Goal: Task Accomplishment & Management: Use online tool/utility

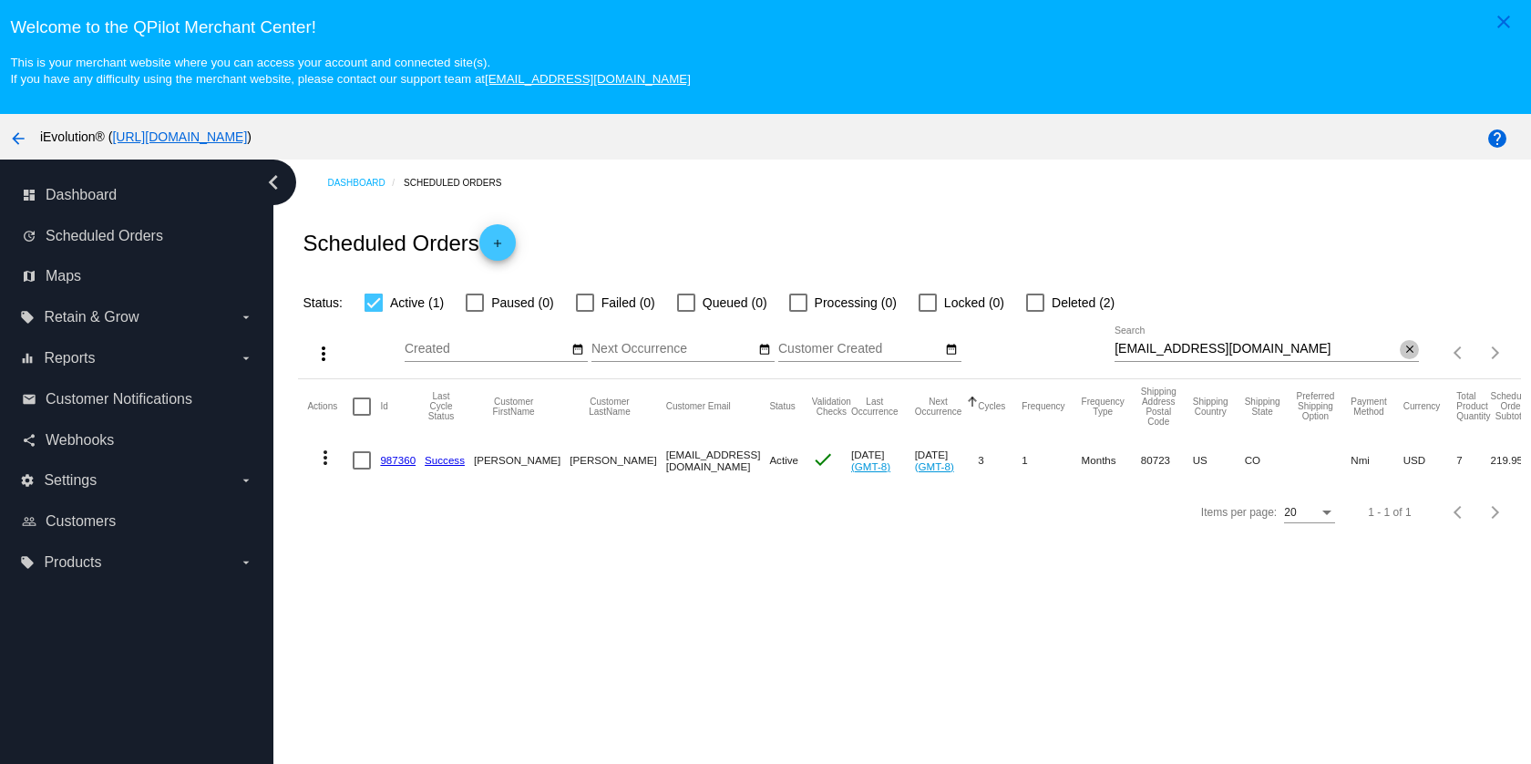
click at [1404, 352] on mat-icon "close" at bounding box center [1410, 350] width 13 height 15
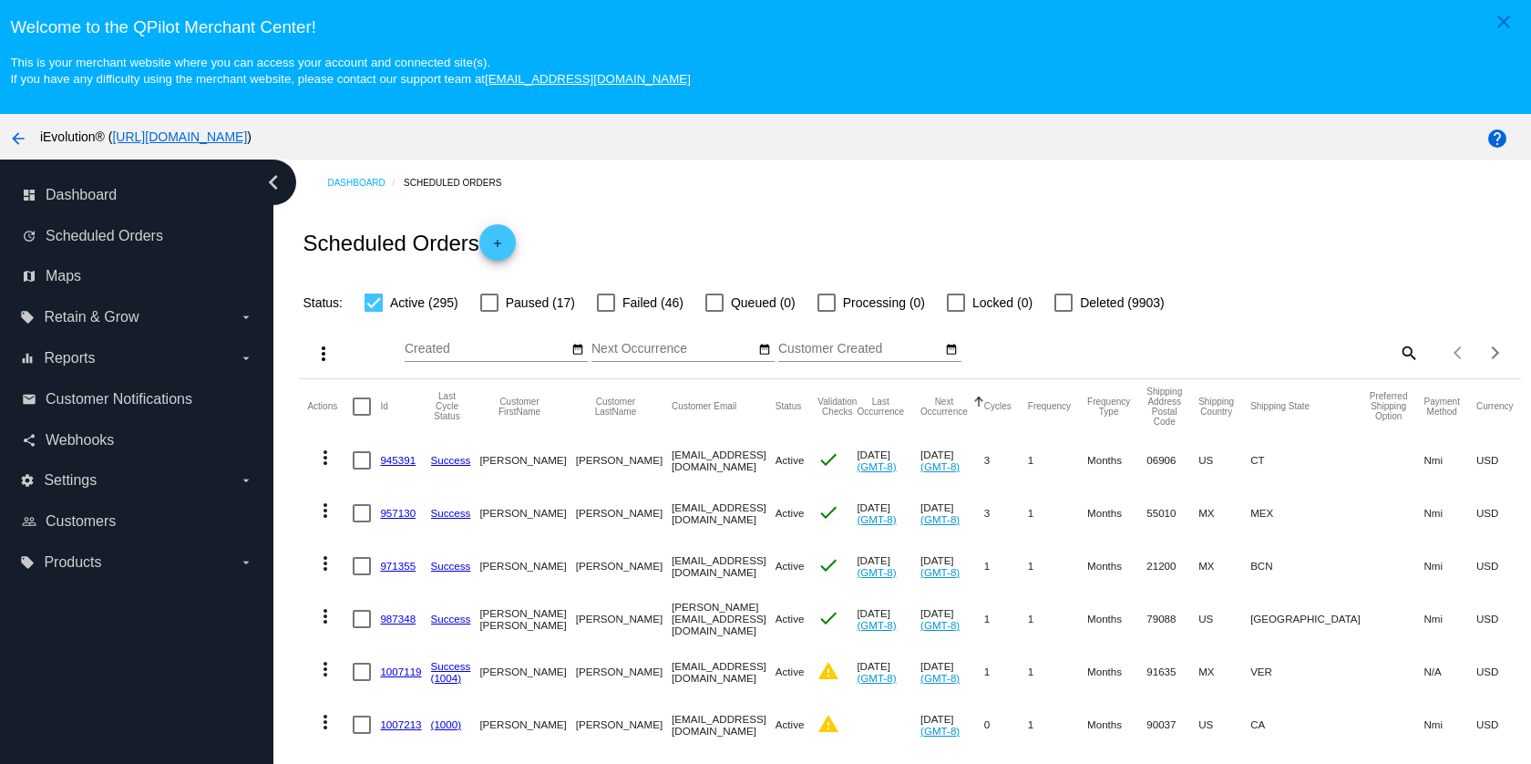
click at [1397, 353] on mat-icon "search" at bounding box center [1408, 352] width 22 height 28
click at [1344, 356] on input "Search" at bounding box center [1267, 349] width 304 height 15
paste input "[EMAIL_ADDRESS][DOMAIN_NAME]"
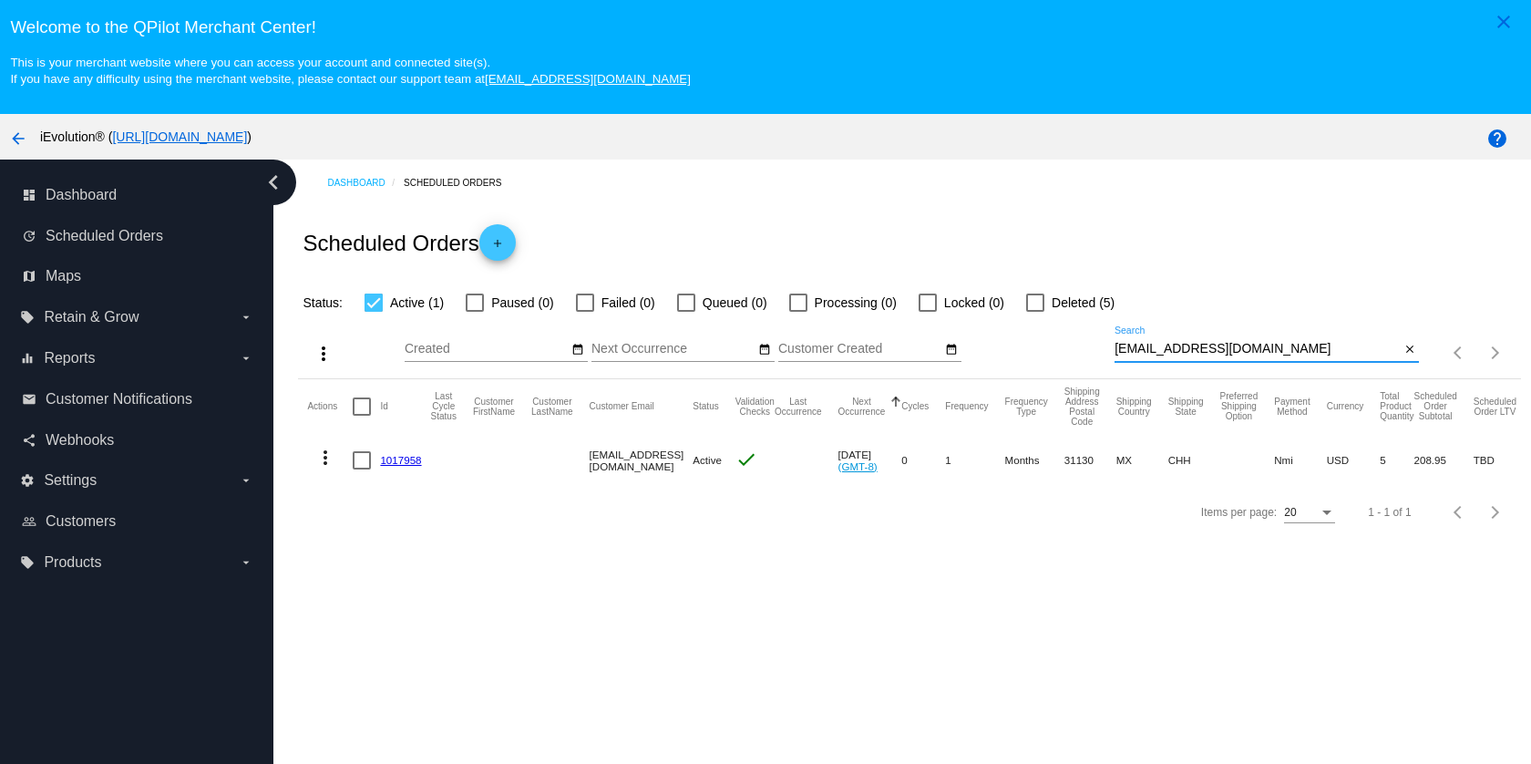
type input "[EMAIL_ADDRESS][DOMAIN_NAME]"
click at [334, 469] on mat-icon "more_vert" at bounding box center [325, 458] width 22 height 22
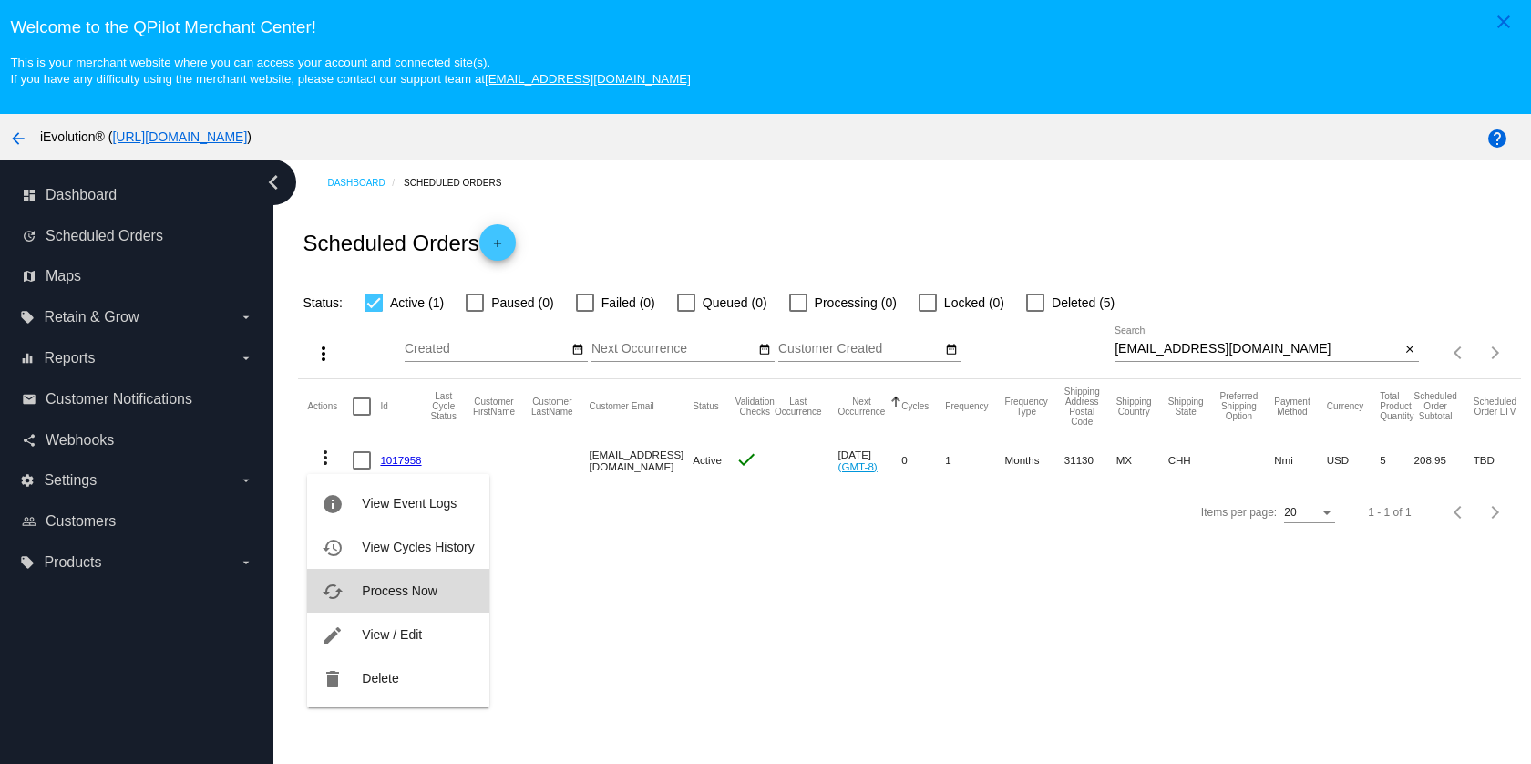
click at [414, 597] on span "Process Now" at bounding box center [399, 590] width 75 height 15
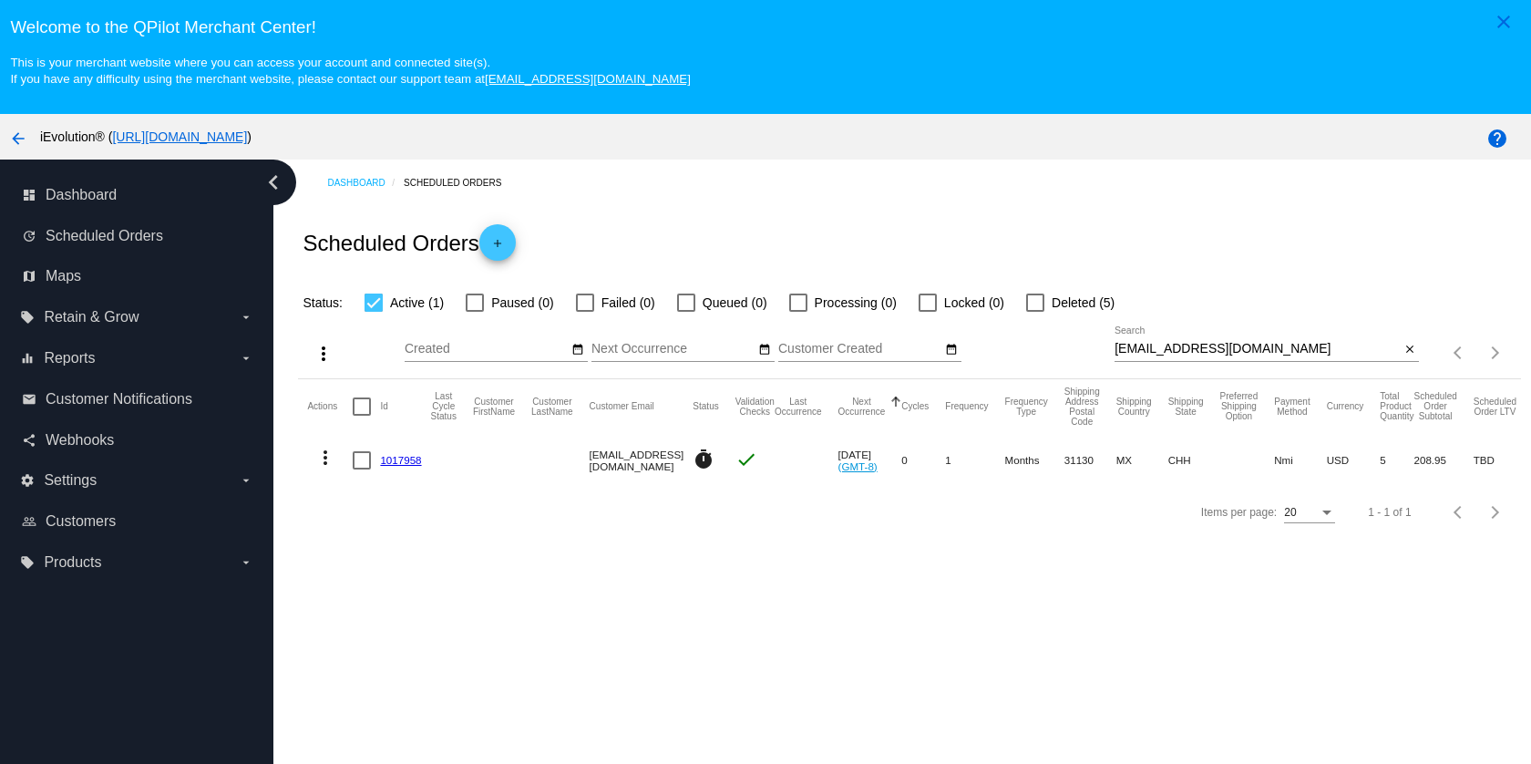
click at [398, 461] on link "1017958" at bounding box center [400, 460] width 41 height 12
